Goal: Task Accomplishment & Management: Manage account settings

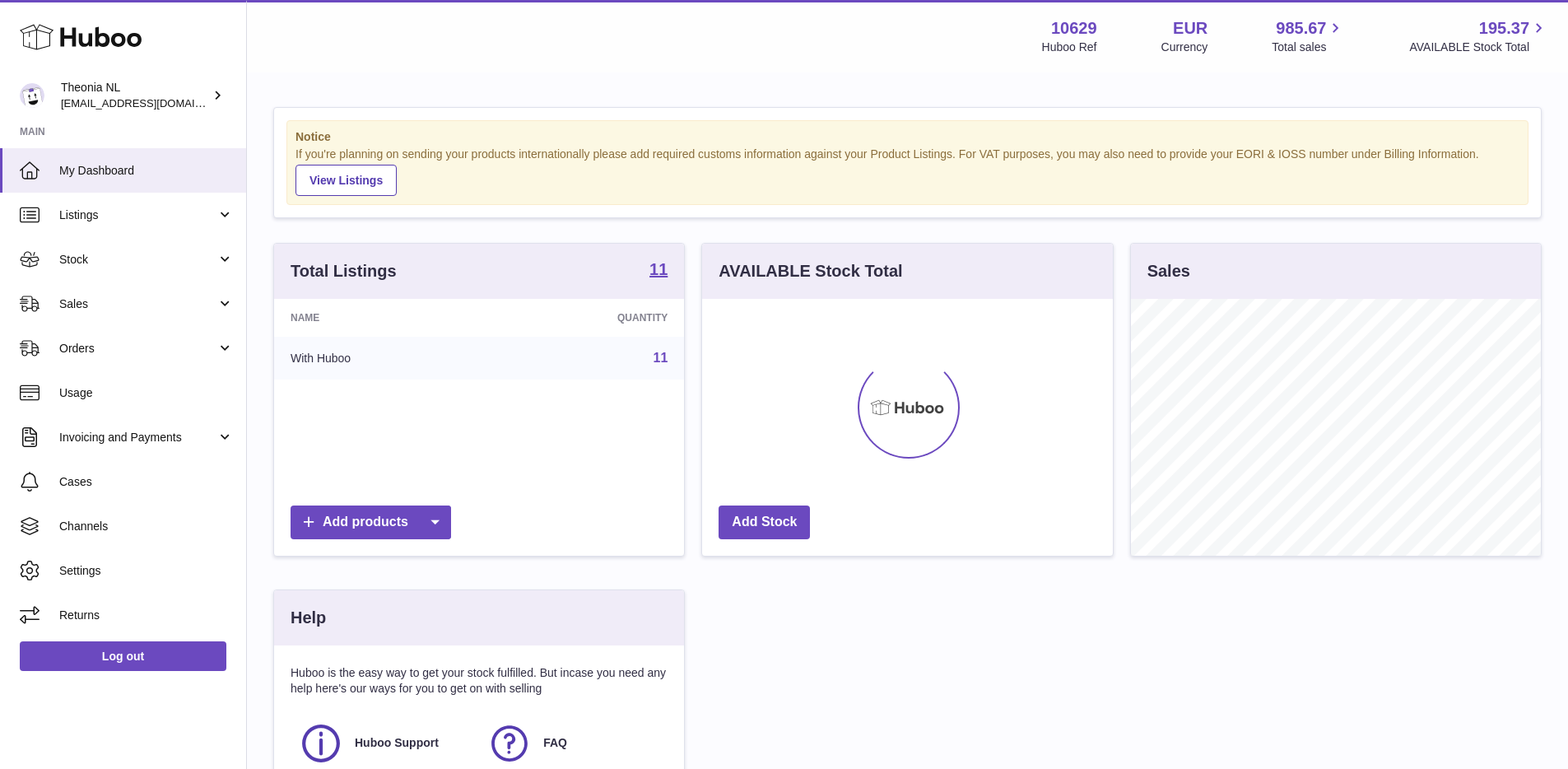
scroll to position [257, 411]
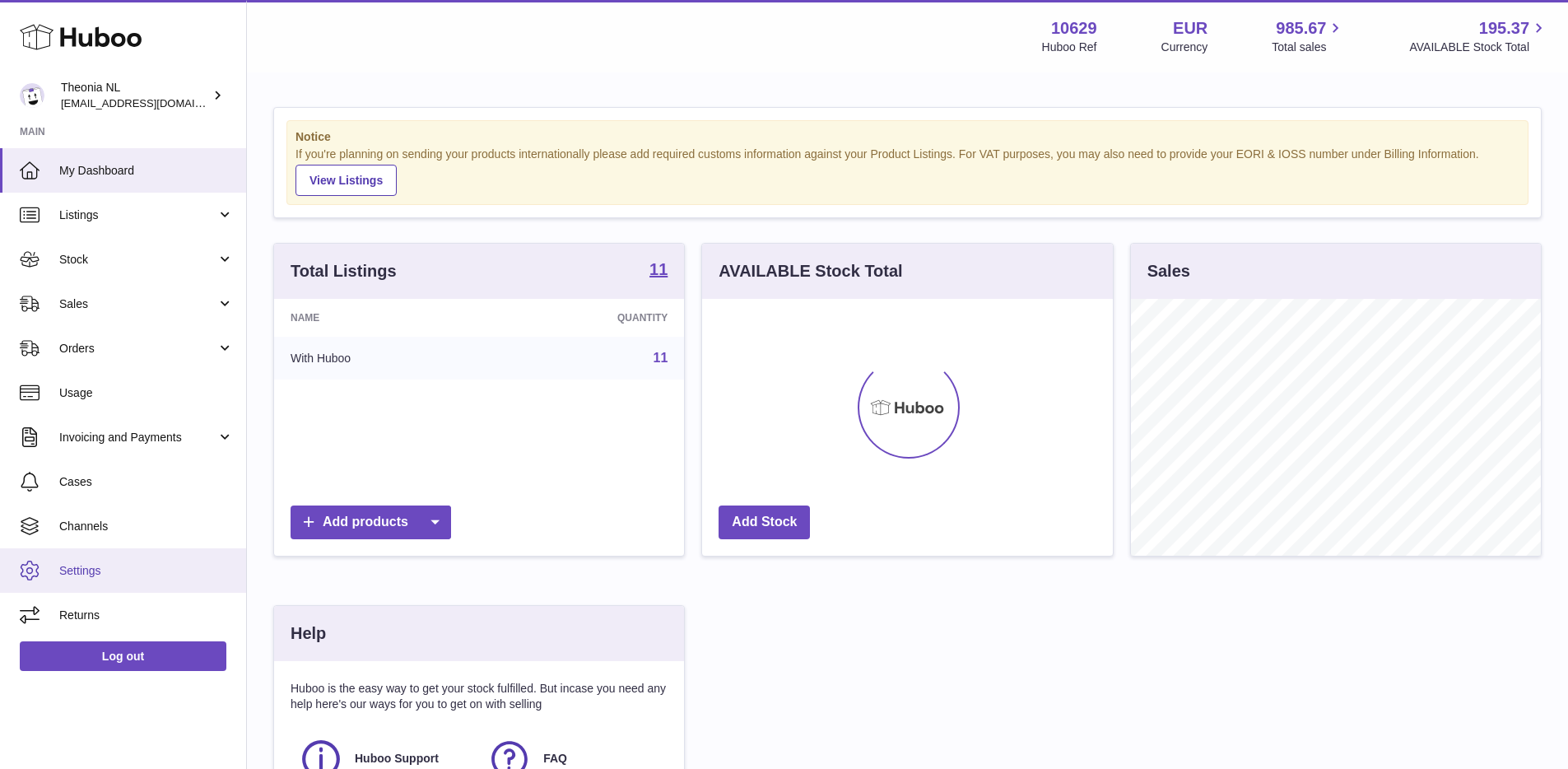
click at [126, 573] on span "Settings" at bounding box center [147, 570] width 175 height 16
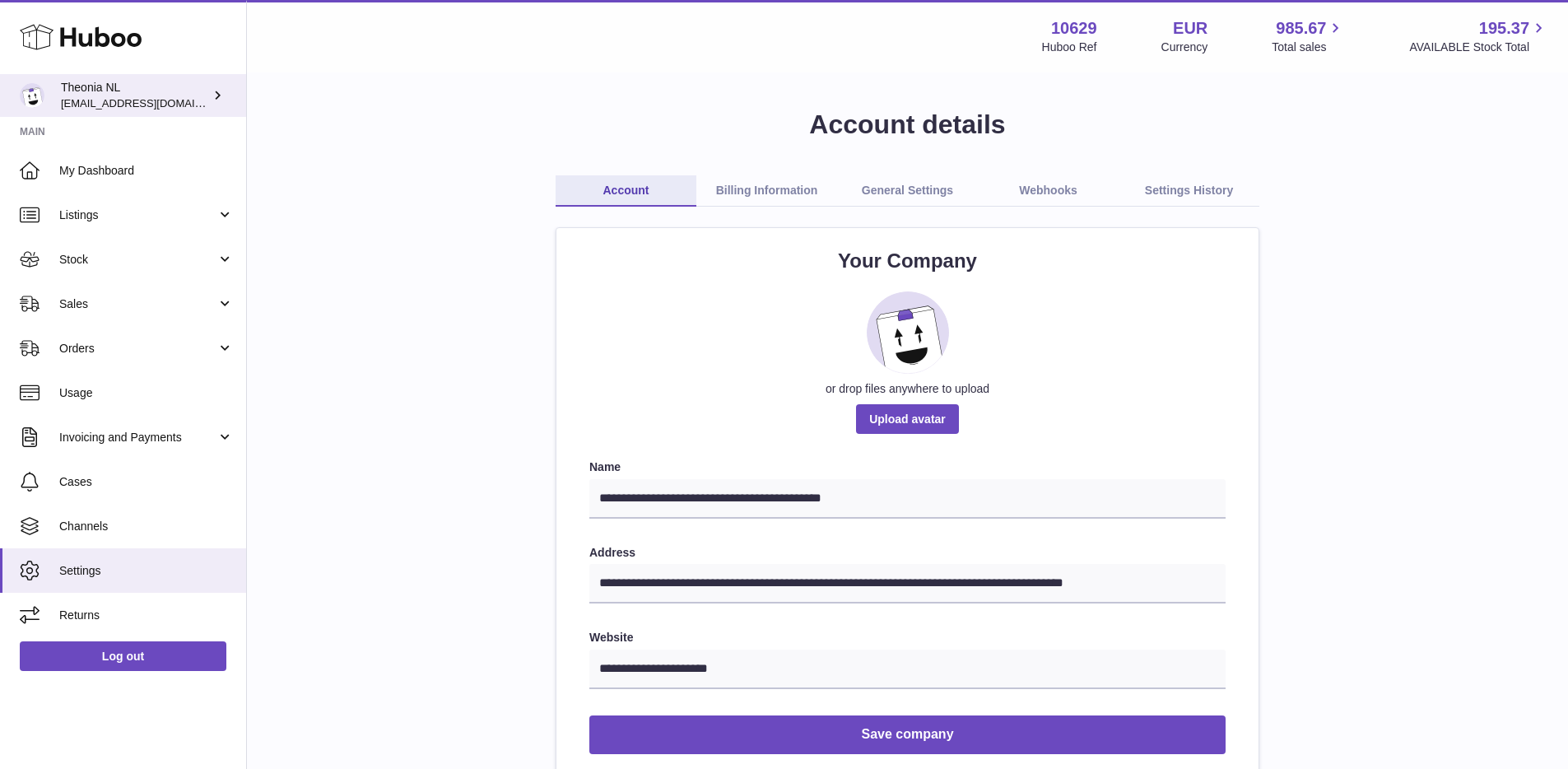
click at [219, 103] on icon at bounding box center [218, 94] width 17 height 17
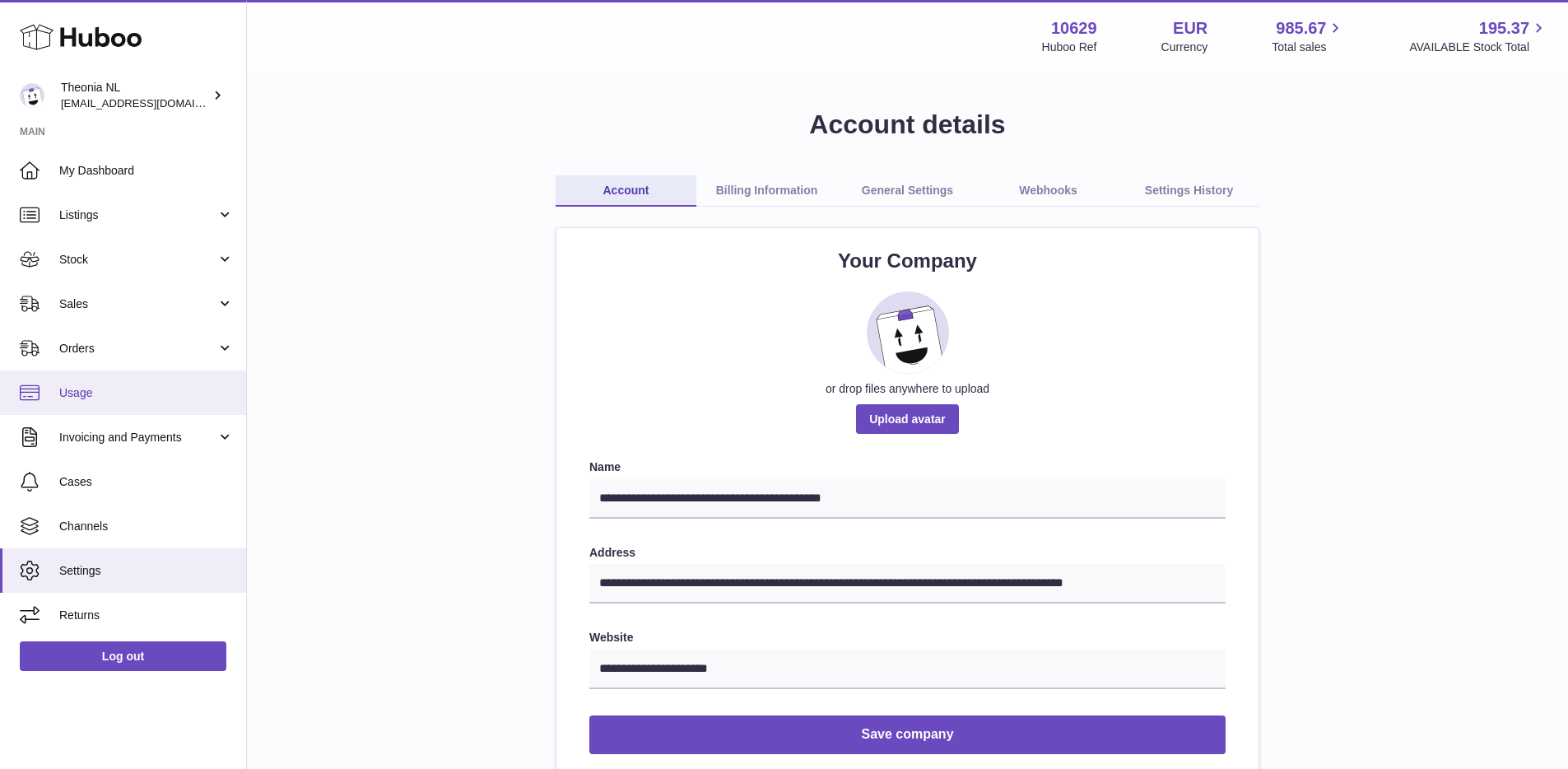
click at [97, 397] on span "Usage" at bounding box center [147, 392] width 175 height 16
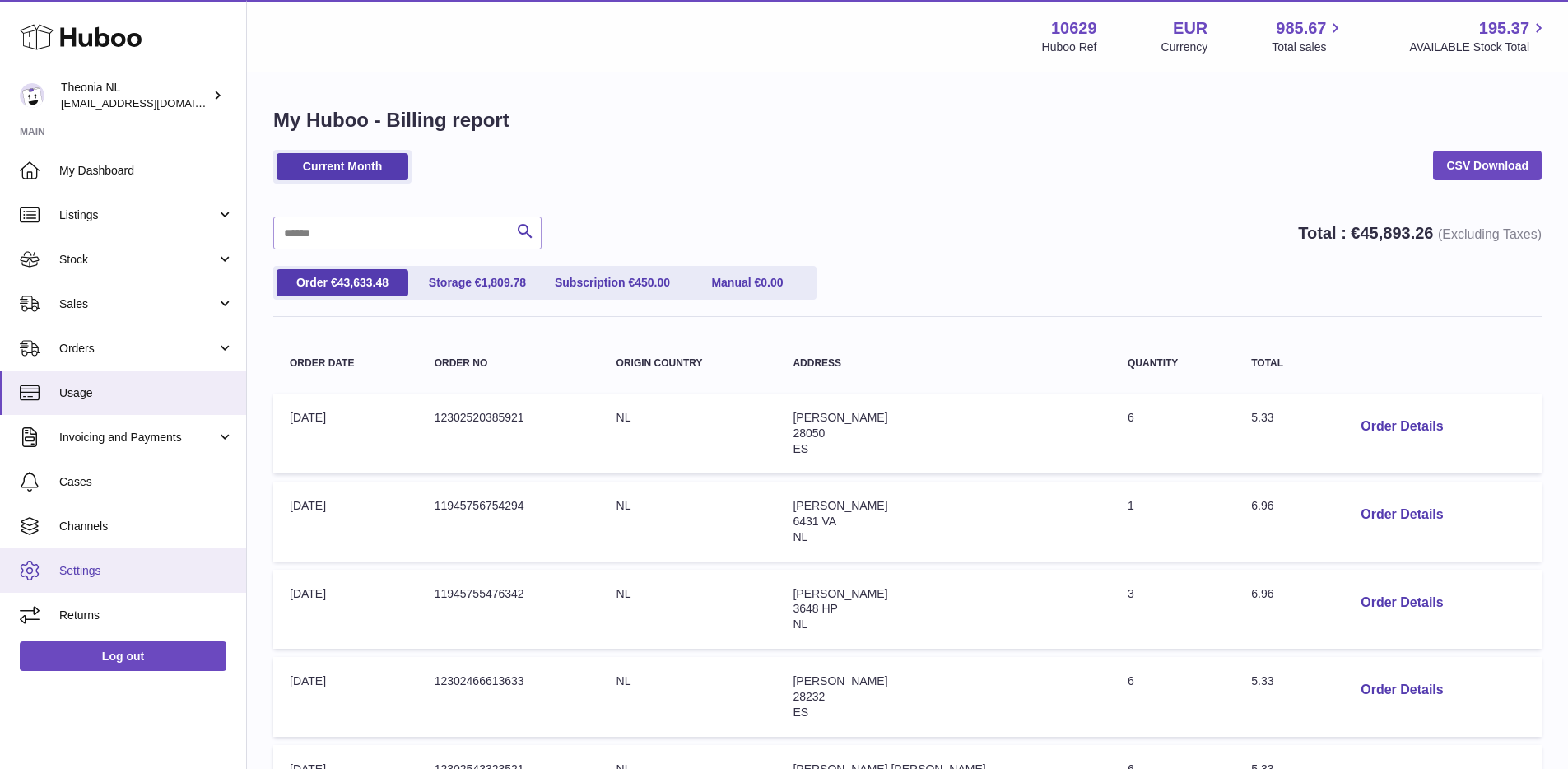
click at [158, 555] on link "Settings" at bounding box center [123, 570] width 246 height 45
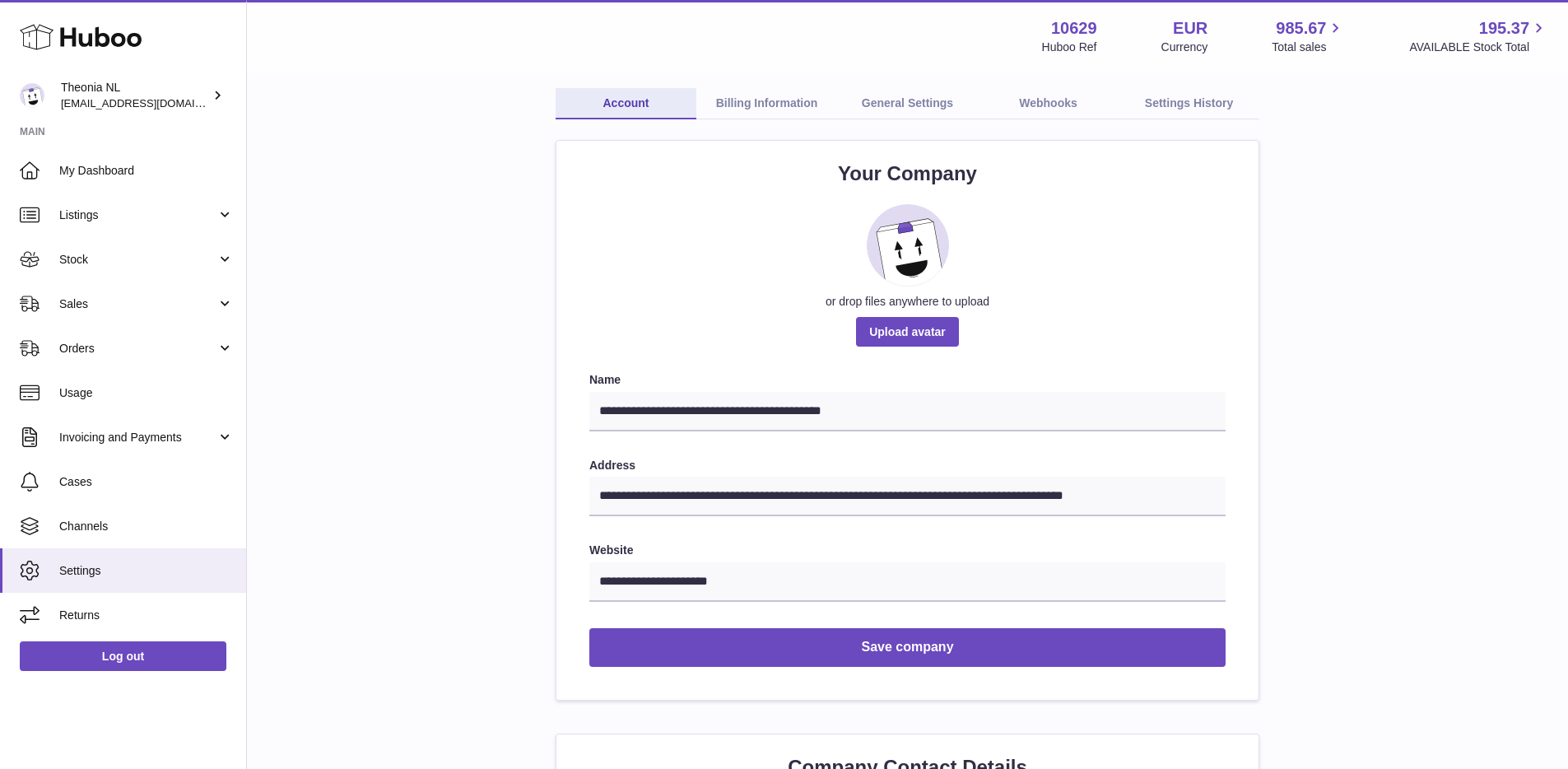
scroll to position [68, 0]
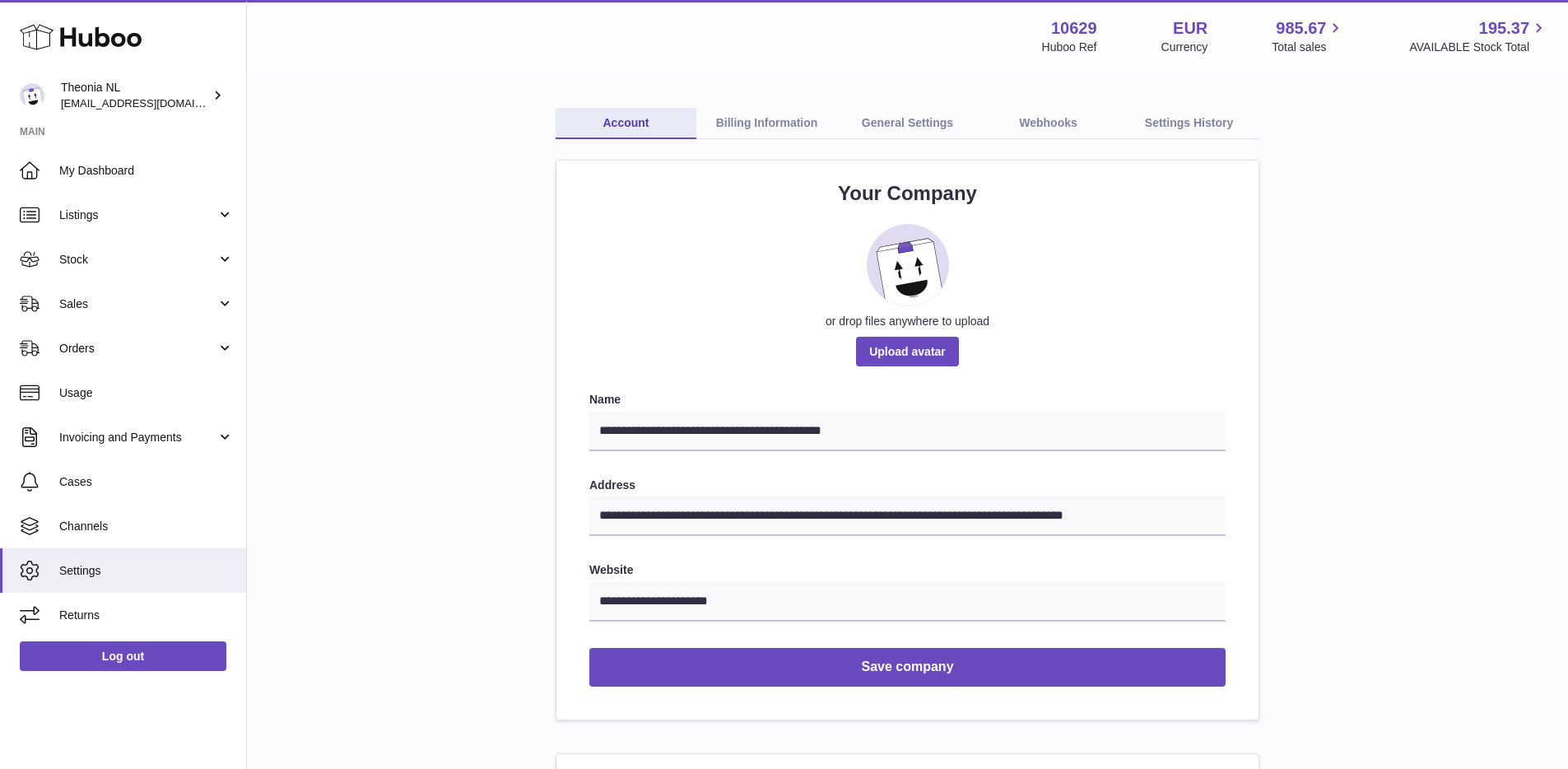
click at [888, 118] on link "General Settings" at bounding box center [907, 123] width 141 height 31
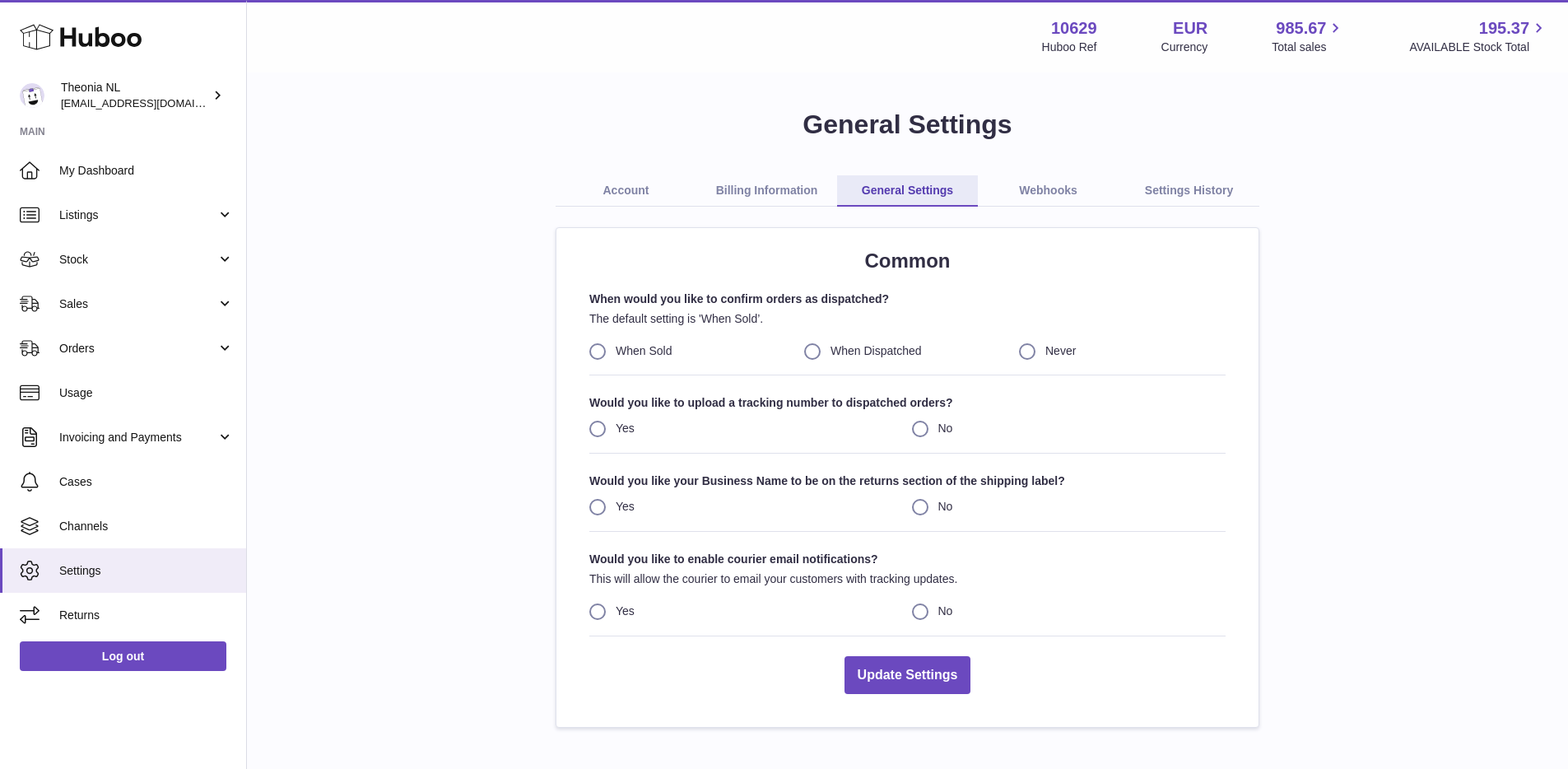
click at [795, 186] on link "Billing Information" at bounding box center [767, 191] width 141 height 31
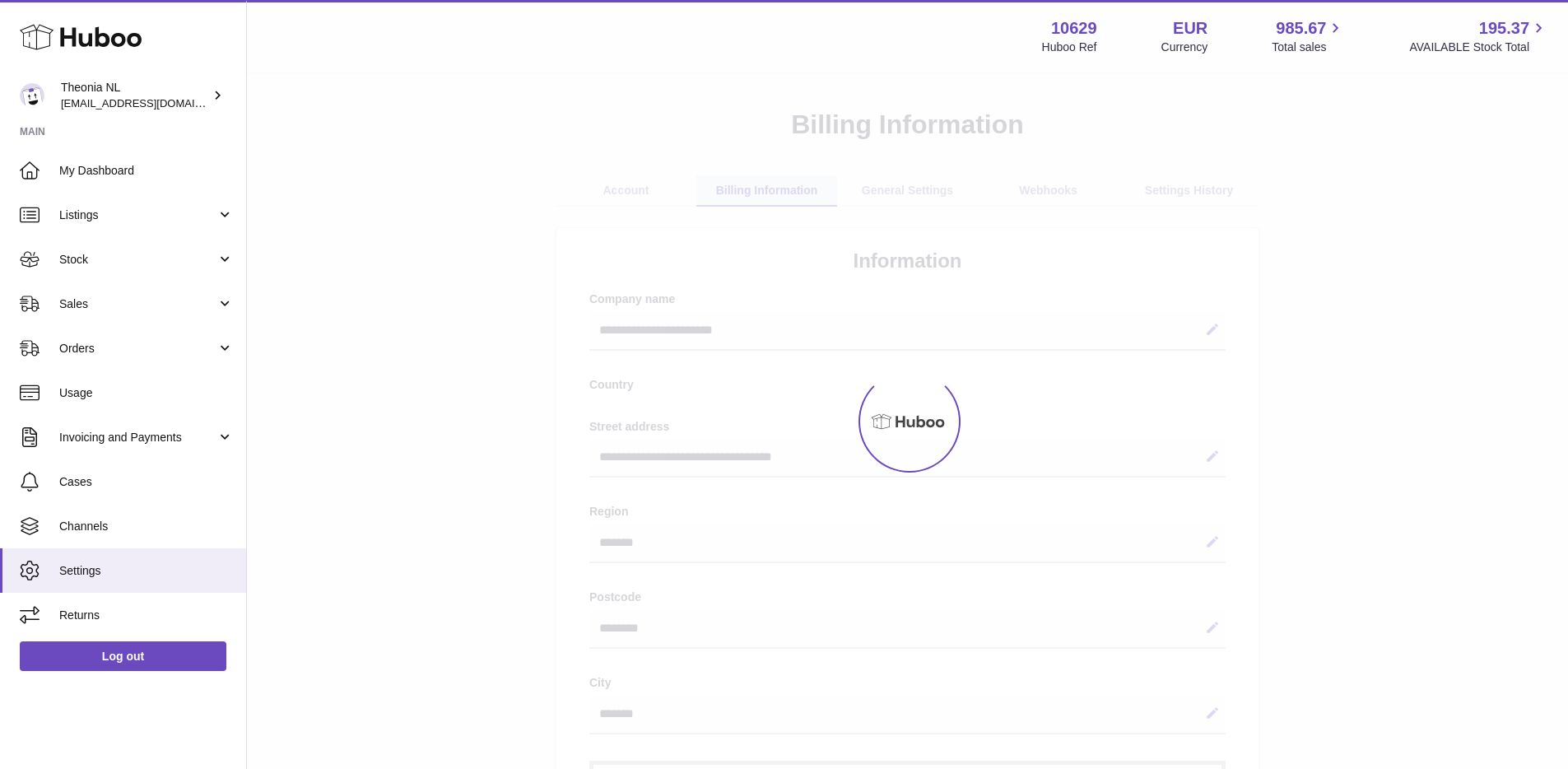
select select "**"
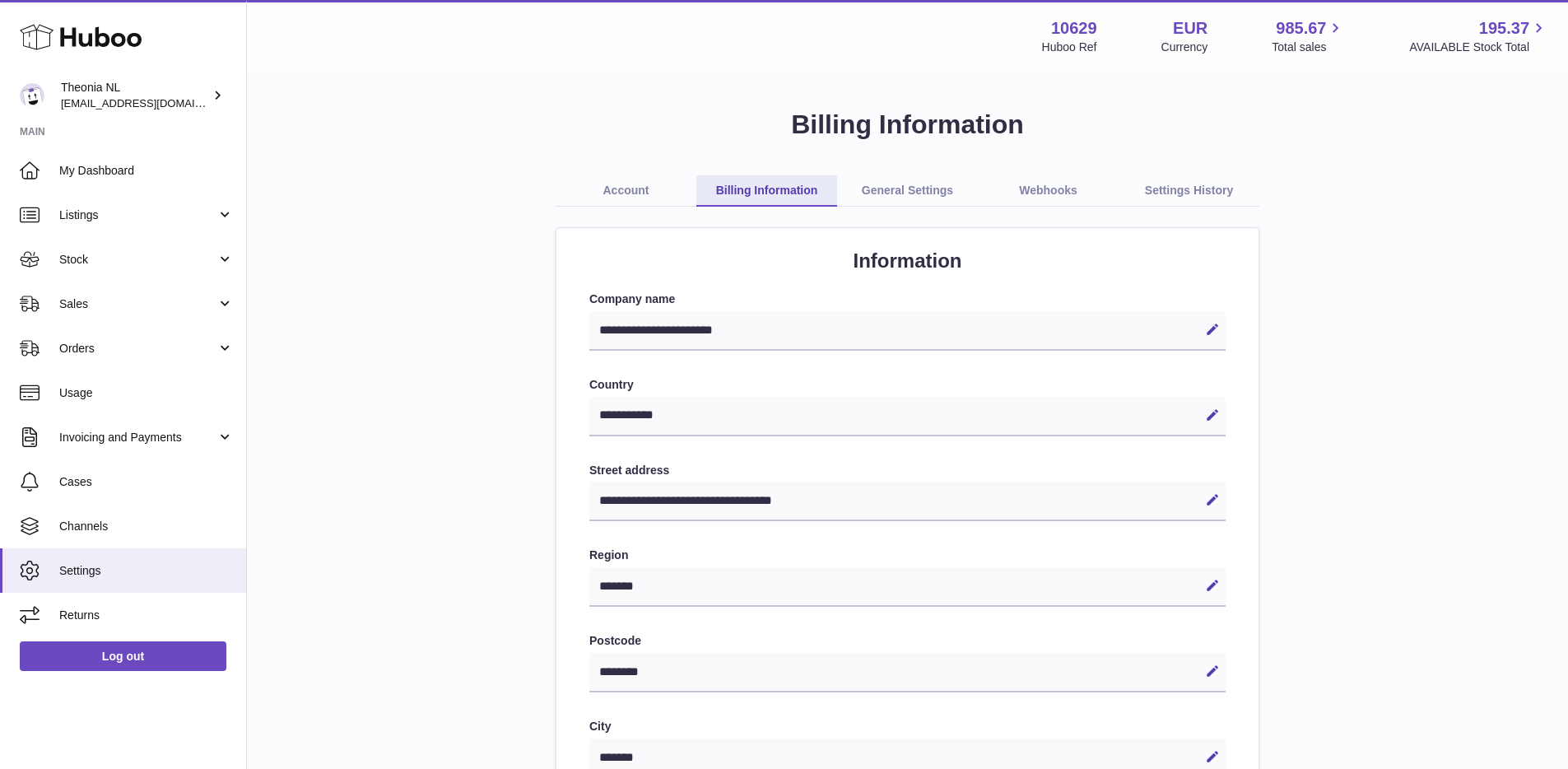
click at [1070, 199] on link "Webhooks" at bounding box center [1048, 191] width 141 height 31
click at [1057, 188] on link "Webhooks" at bounding box center [1048, 191] width 141 height 31
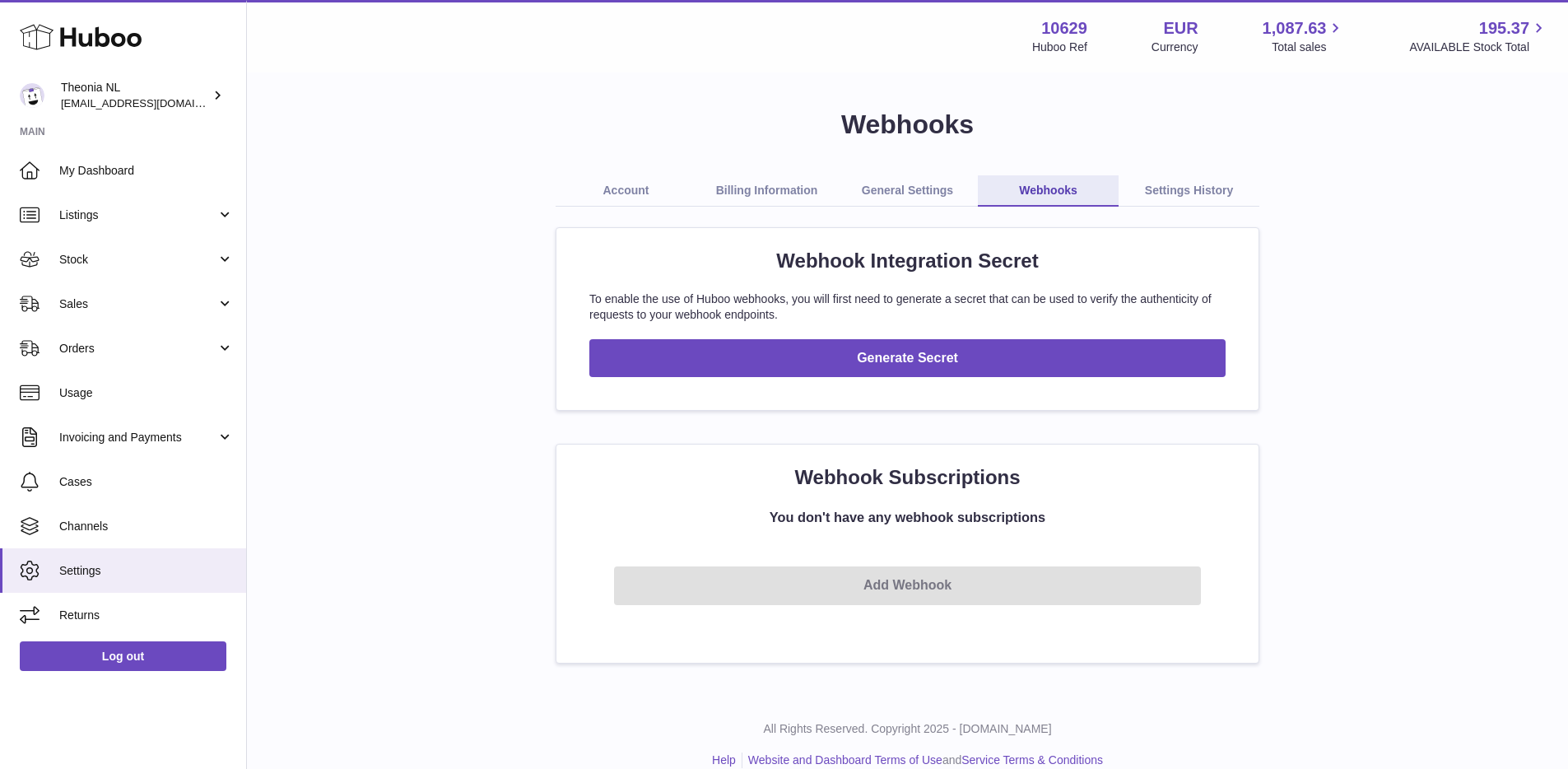
click at [1182, 192] on link "Settings History" at bounding box center [1189, 191] width 141 height 31
click at [1185, 186] on link "Settings History" at bounding box center [1189, 191] width 141 height 31
click at [1165, 195] on link "Settings History" at bounding box center [1189, 191] width 141 height 31
drag, startPoint x: 1154, startPoint y: 192, endPoint x: 1146, endPoint y: 193, distance: 8.1
click at [1154, 192] on link "Settings History" at bounding box center [1189, 191] width 141 height 31
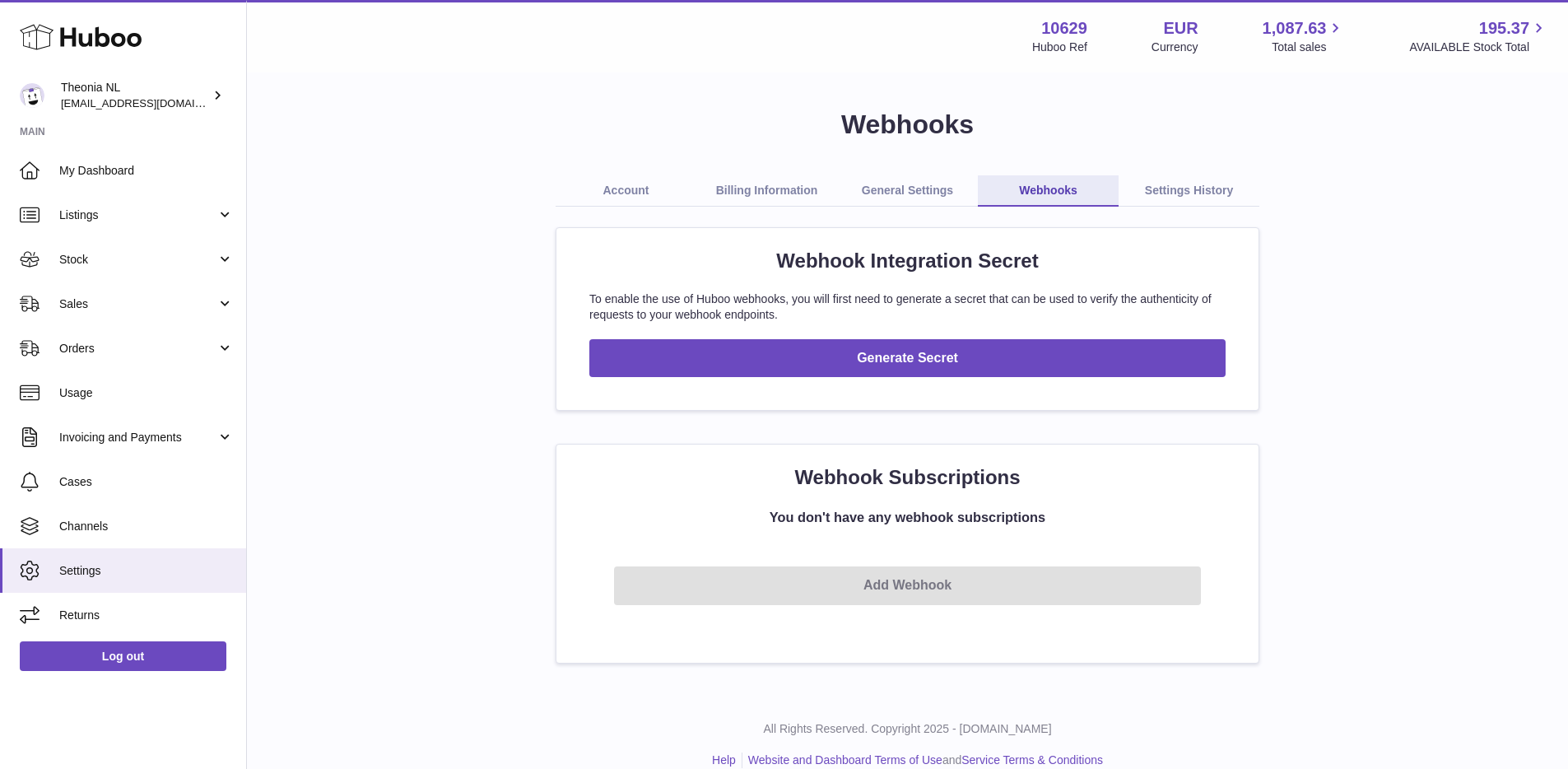
click at [1139, 190] on link "Settings History" at bounding box center [1189, 191] width 141 height 31
click at [1160, 188] on link "Settings History" at bounding box center [1189, 191] width 141 height 31
click at [910, 188] on link "General Settings" at bounding box center [907, 191] width 141 height 31
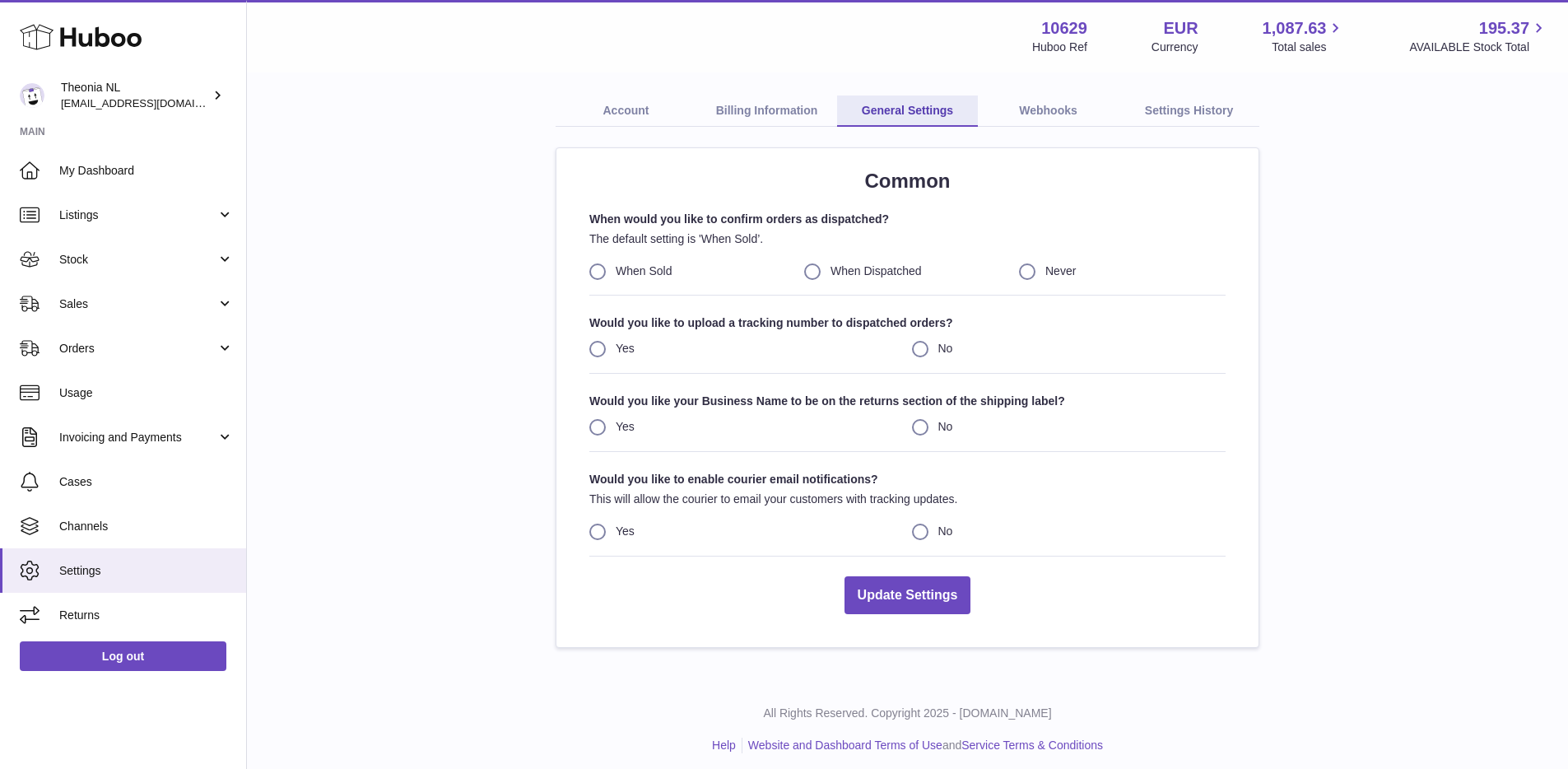
scroll to position [89, 0]
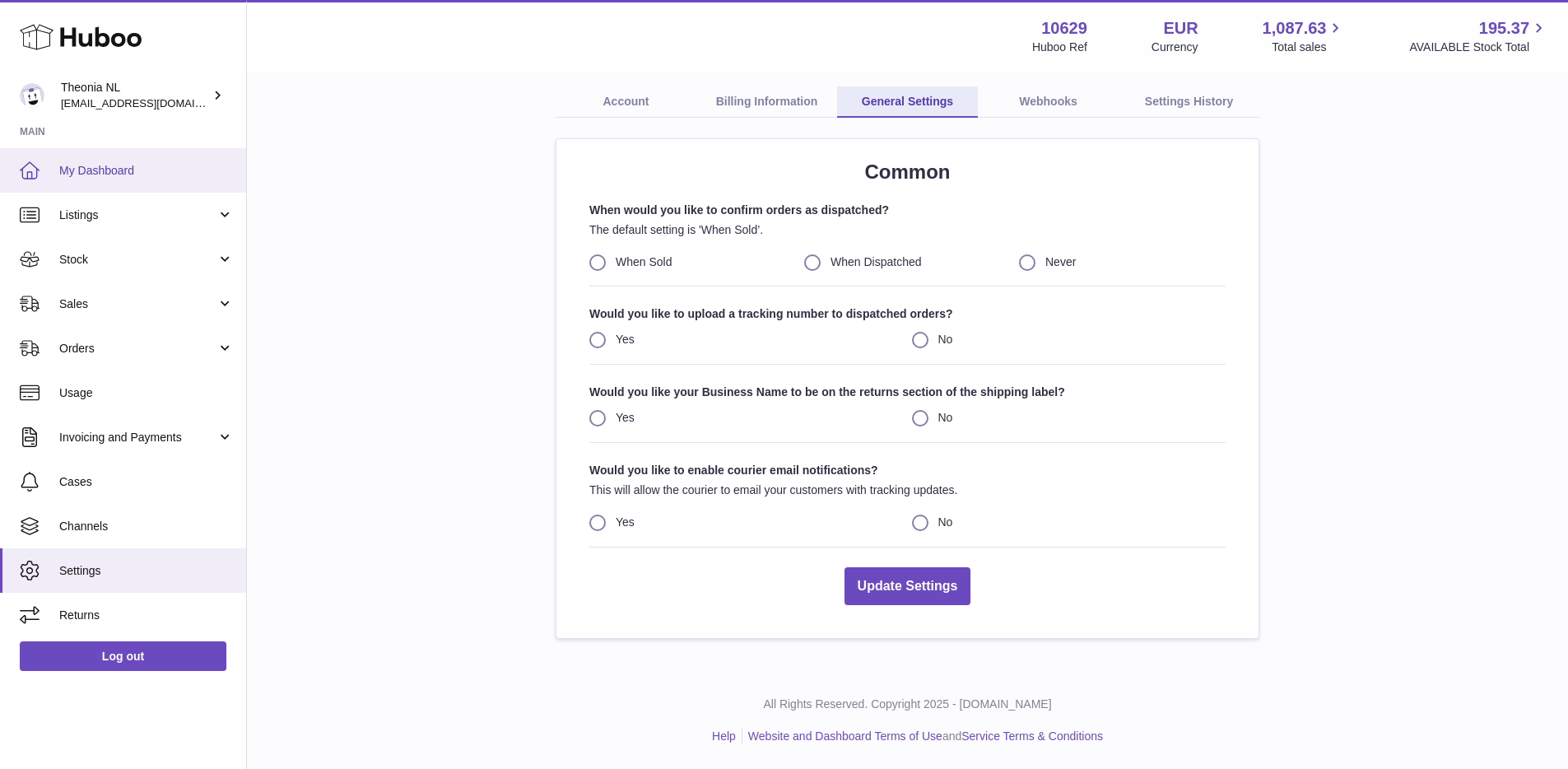
click at [160, 165] on span "My Dashboard" at bounding box center [147, 171] width 175 height 16
